Goal: Check status

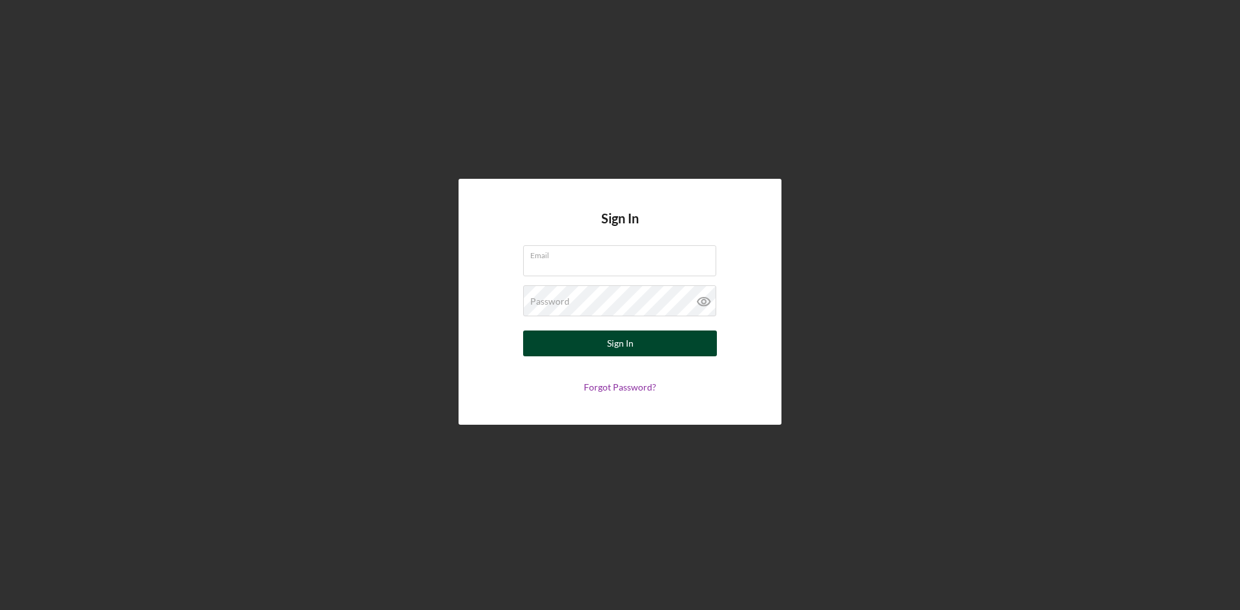
type input "[PERSON_NAME][EMAIL_ADDRESS][DOMAIN_NAME]"
click at [608, 344] on div "Sign In" at bounding box center [620, 344] width 26 height 26
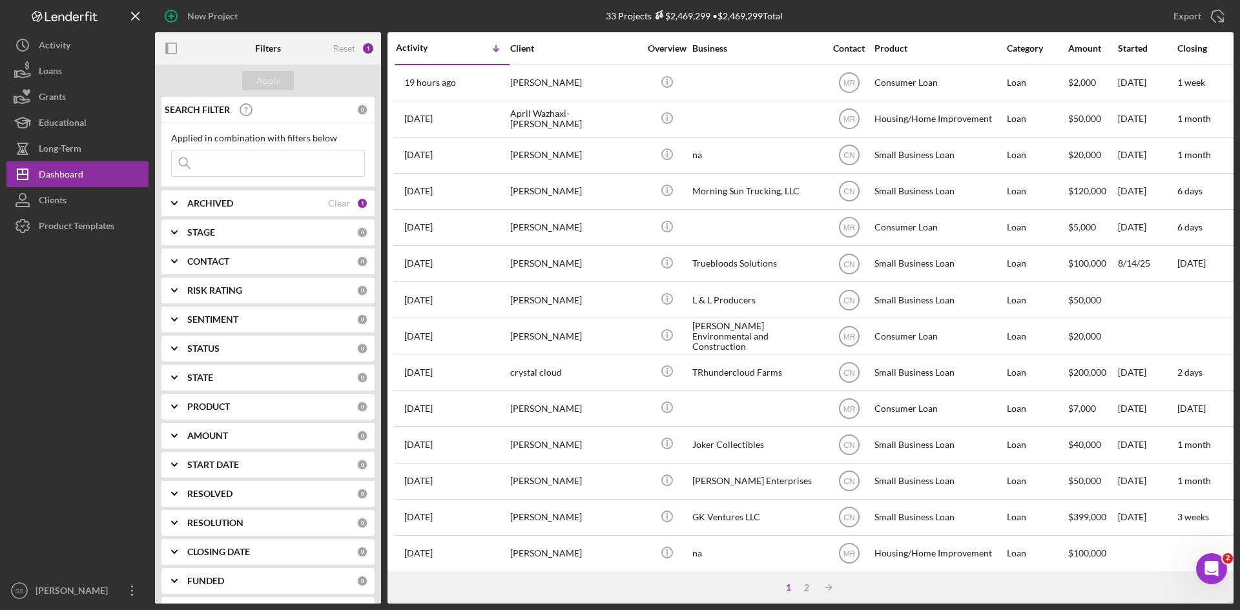
click at [225, 165] on input at bounding box center [268, 164] width 193 height 26
type input "[PERSON_NAME]"
click at [276, 83] on div "Apply" at bounding box center [268, 80] width 24 height 19
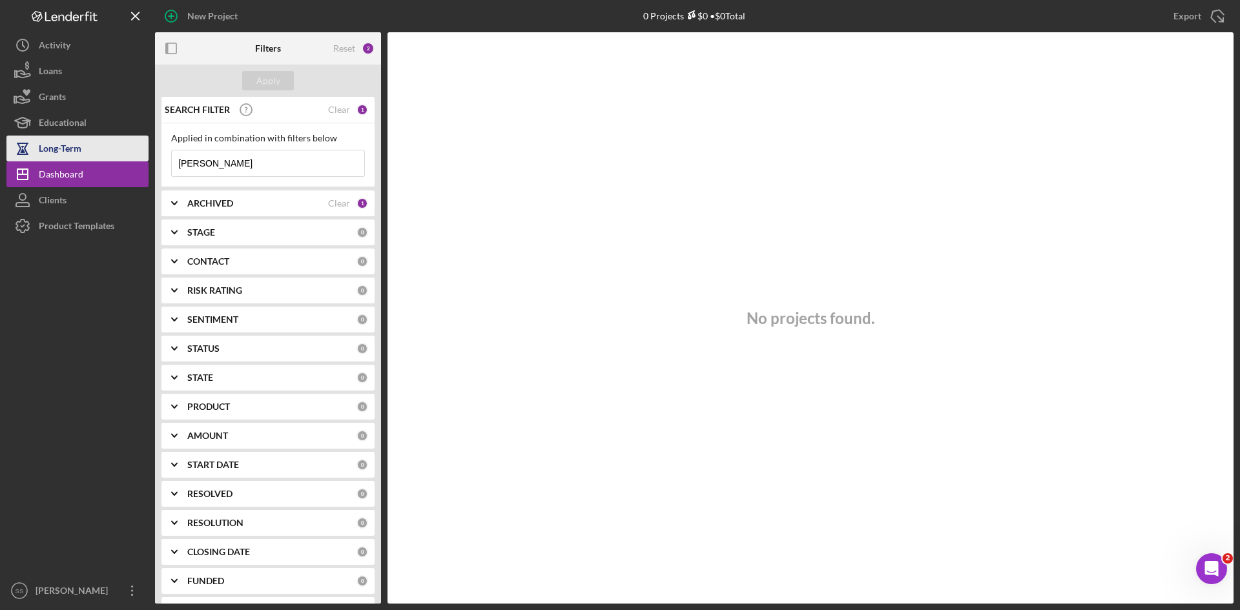
drag, startPoint x: 225, startPoint y: 160, endPoint x: 148, endPoint y: 159, distance: 77.5
click at [155, 161] on div "SEARCH FILTER Clear 1 Applied in combination with filters below [PERSON_NAME] I…" at bounding box center [268, 350] width 226 height 507
click at [269, 76] on div "Apply" at bounding box center [268, 80] width 24 height 19
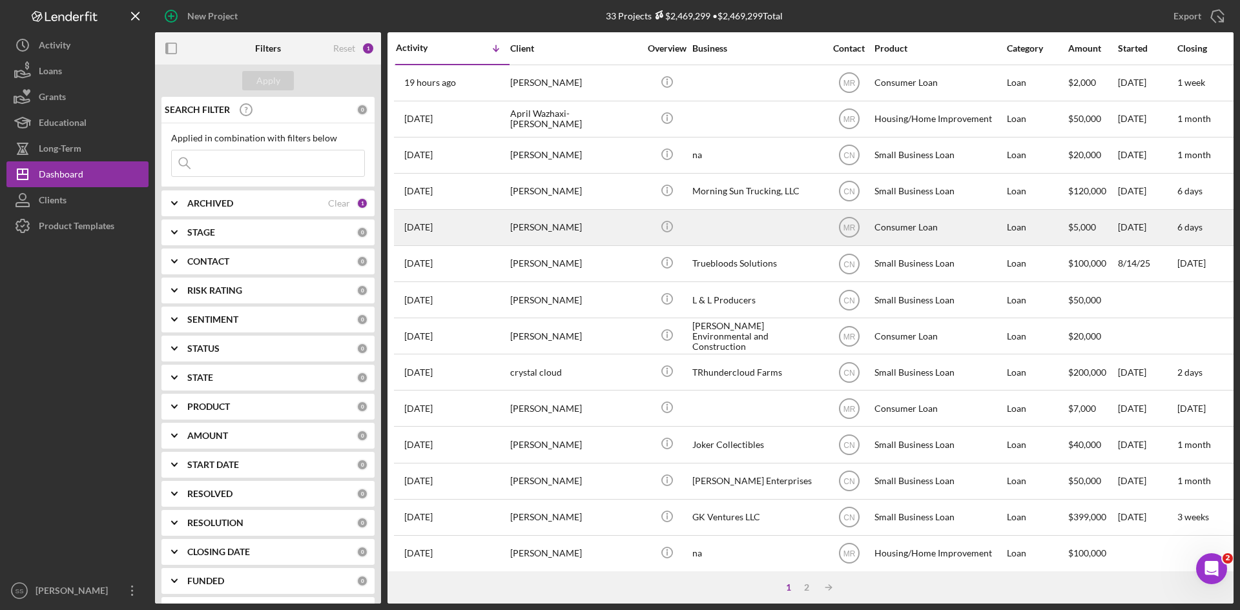
click at [747, 227] on div at bounding box center [756, 228] width 129 height 34
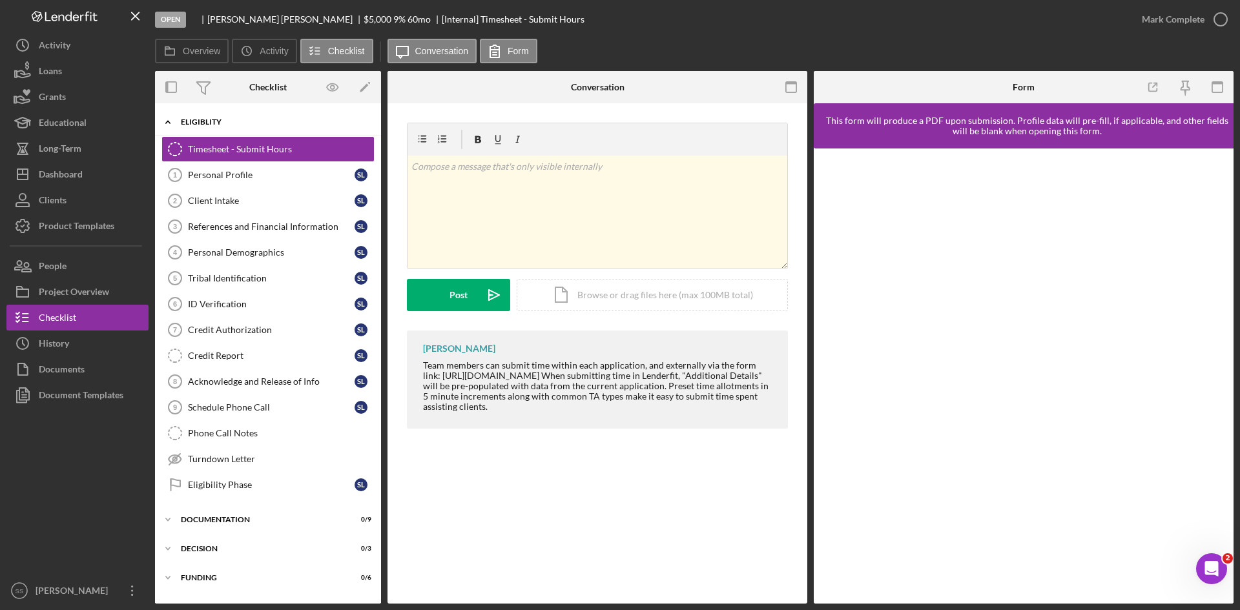
click at [174, 123] on icon "Icon/Expander" at bounding box center [168, 122] width 26 height 26
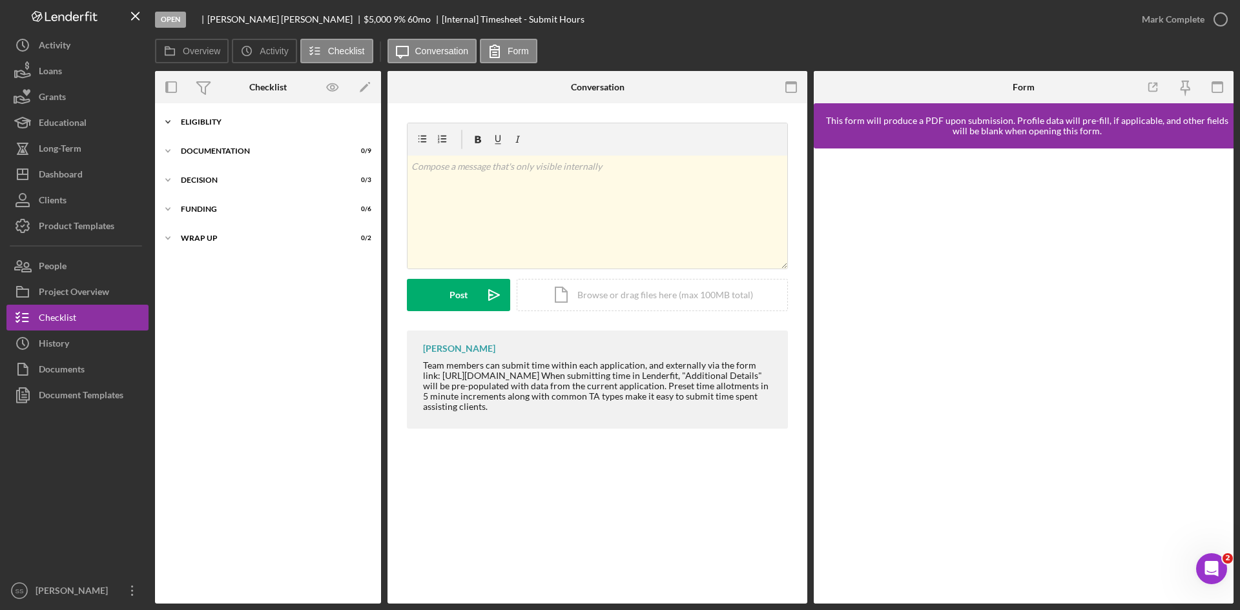
click at [174, 123] on icon "Icon/Expander" at bounding box center [168, 122] width 26 height 26
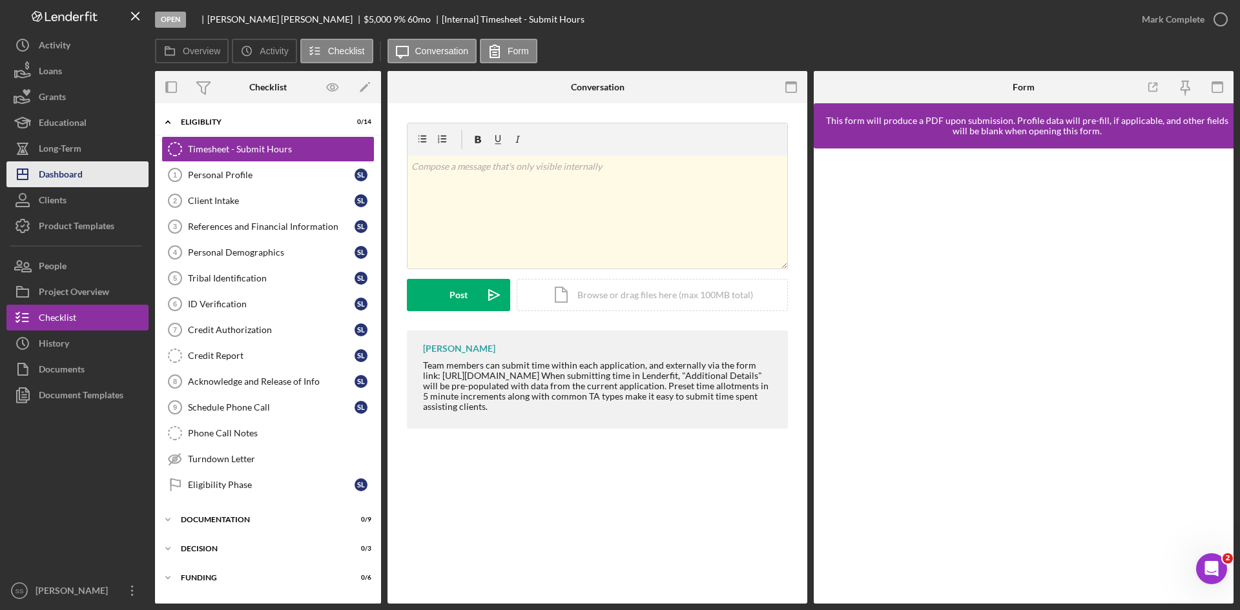
click at [56, 172] on div "Dashboard" at bounding box center [61, 175] width 44 height 29
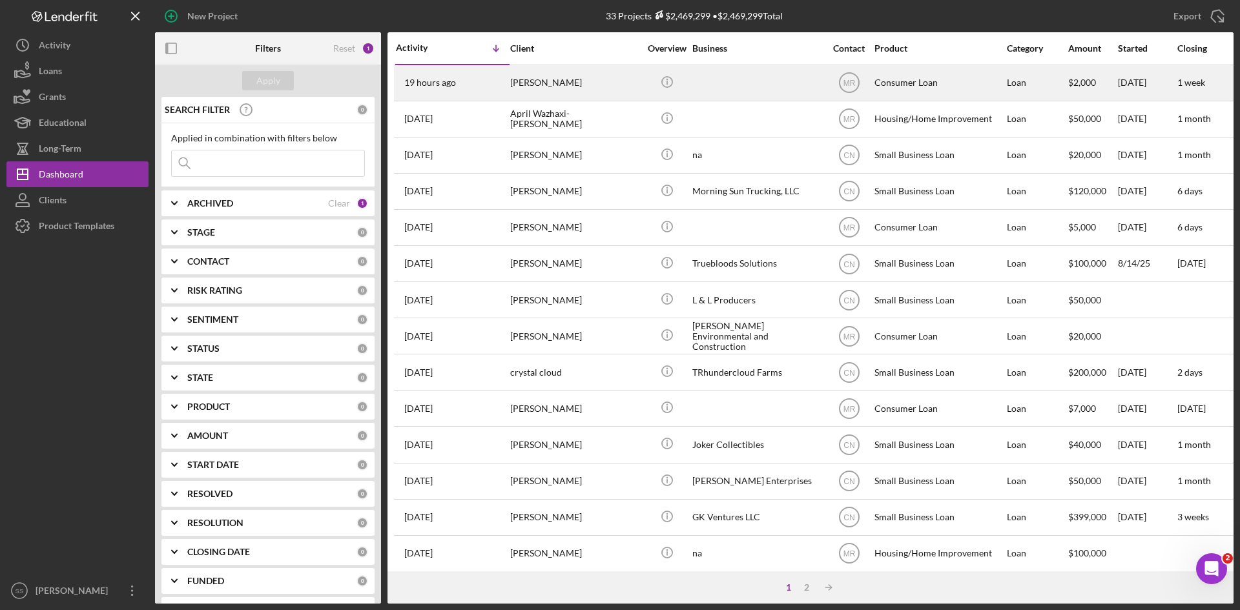
click at [898, 82] on div "Consumer Loan" at bounding box center [939, 83] width 129 height 34
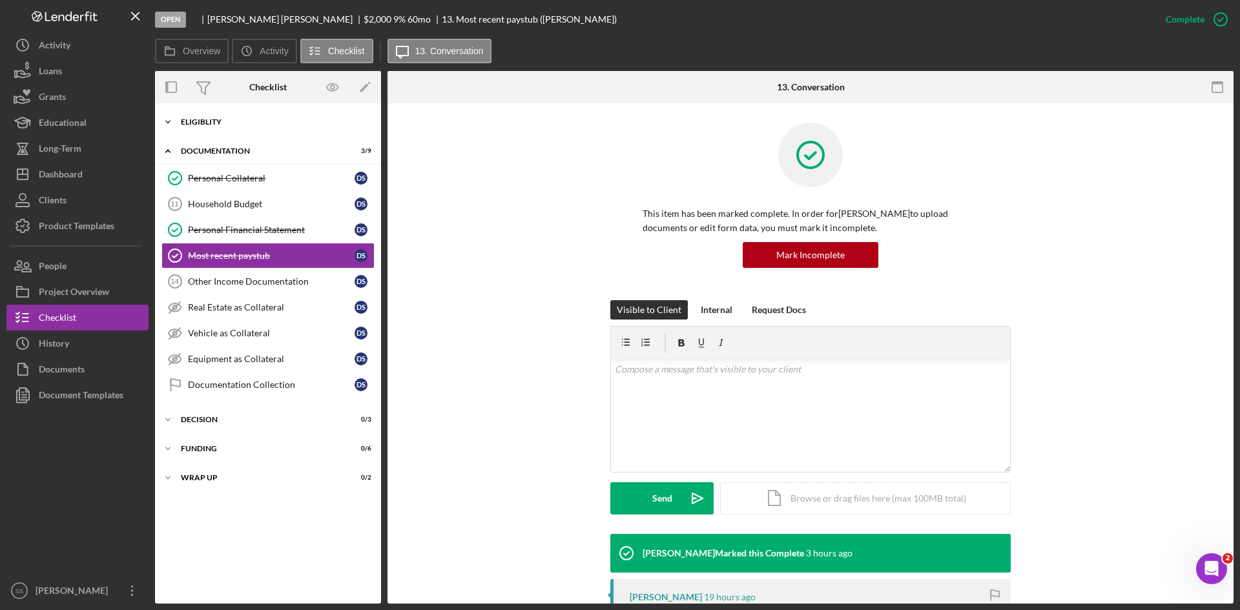
click at [168, 124] on icon "Icon/Expander" at bounding box center [168, 122] width 26 height 26
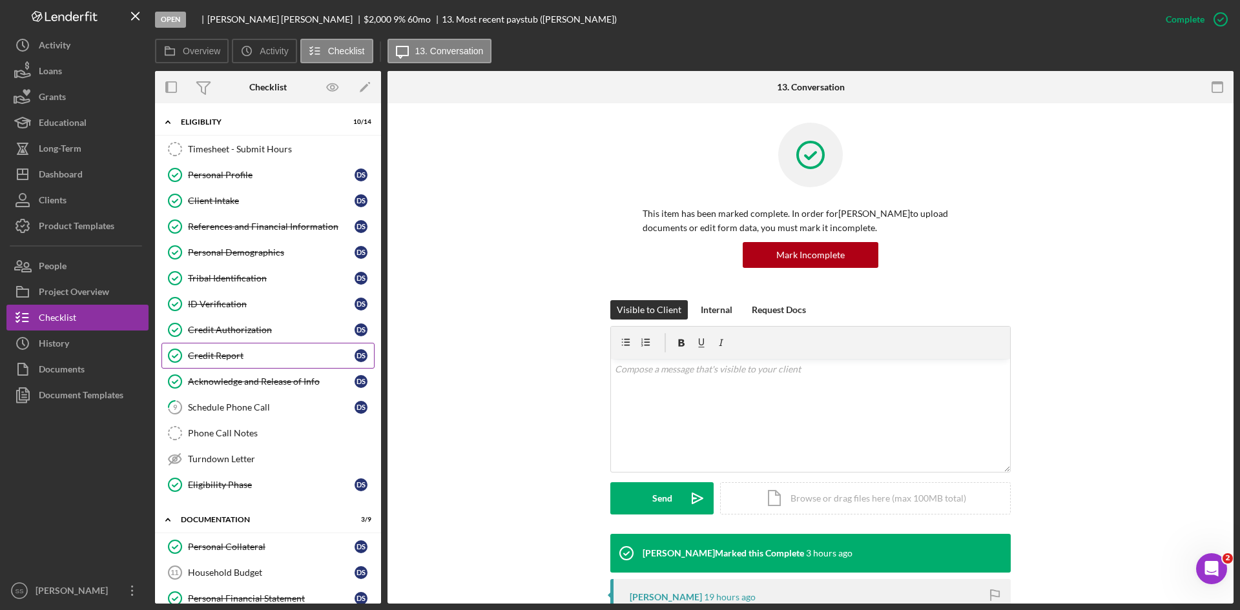
click at [210, 357] on div "Credit Report" at bounding box center [271, 356] width 167 height 10
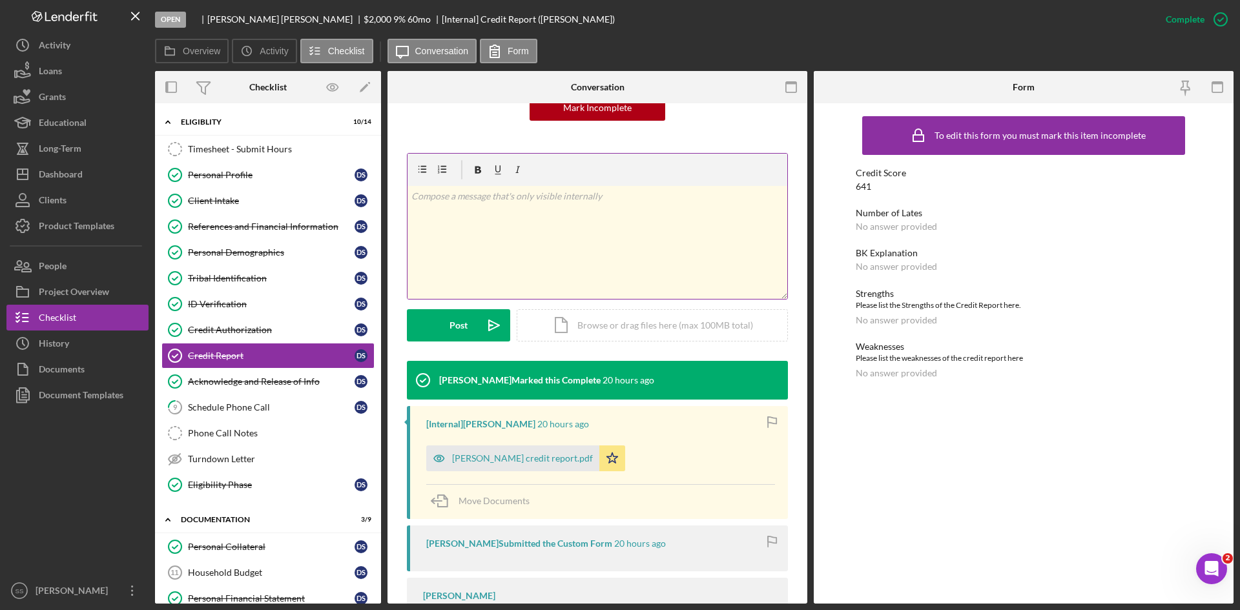
scroll to position [172, 0]
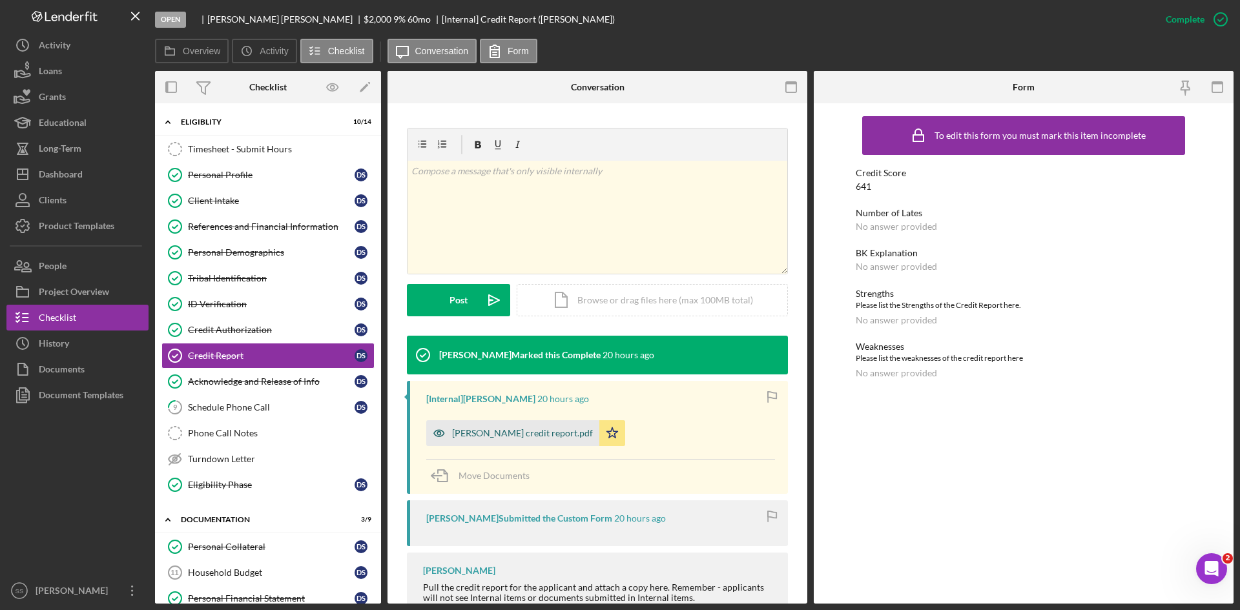
click at [497, 430] on div "[PERSON_NAME] credit report.pdf" at bounding box center [522, 433] width 141 height 10
